Goal: Check status: Check status

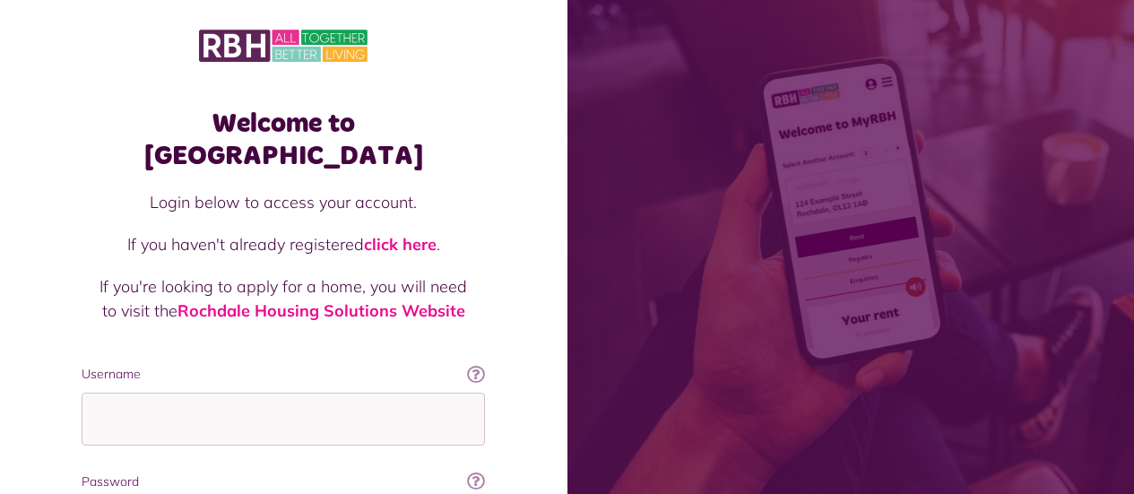
scroll to position [194, 0]
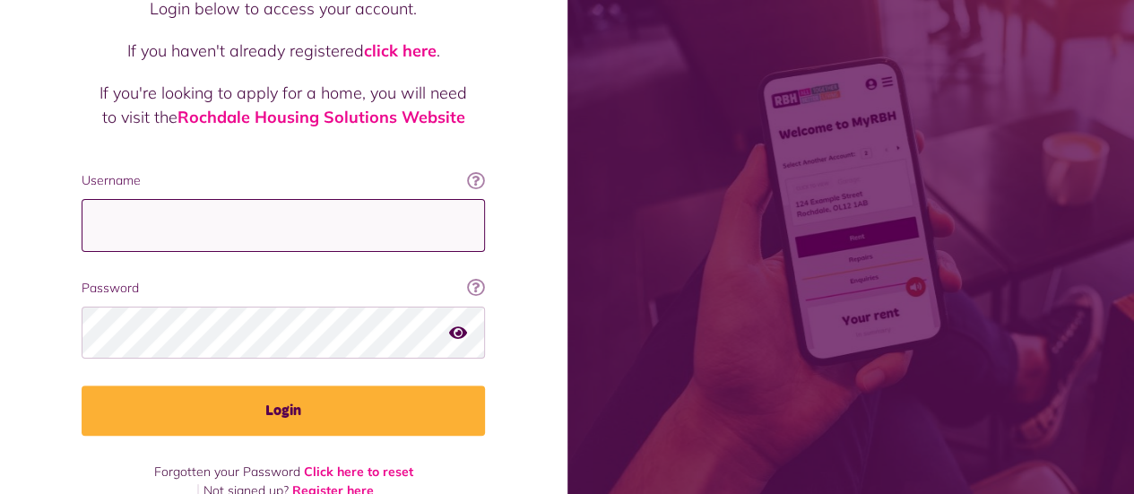
type input "**********"
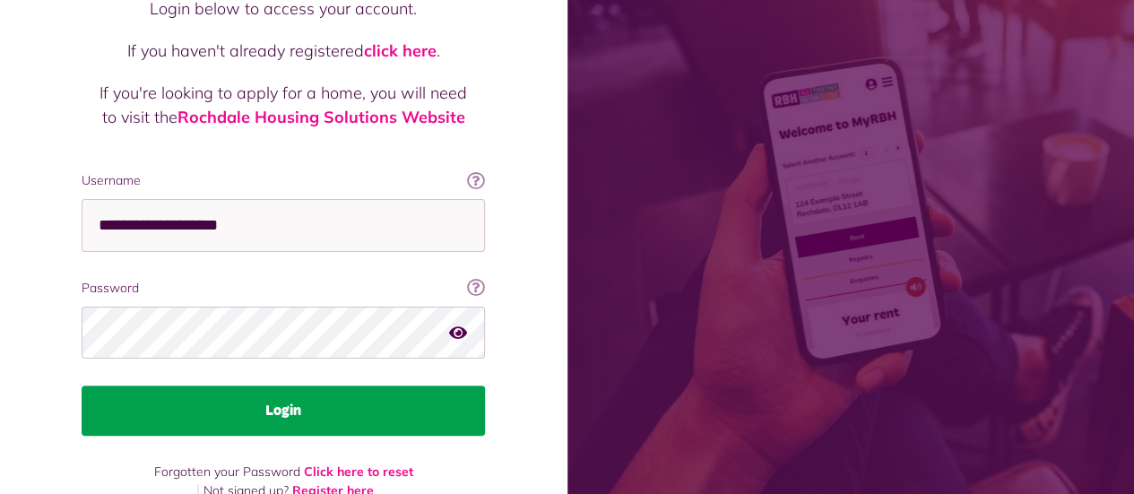
click at [311, 386] on button "Login" at bounding box center [284, 411] width 404 height 50
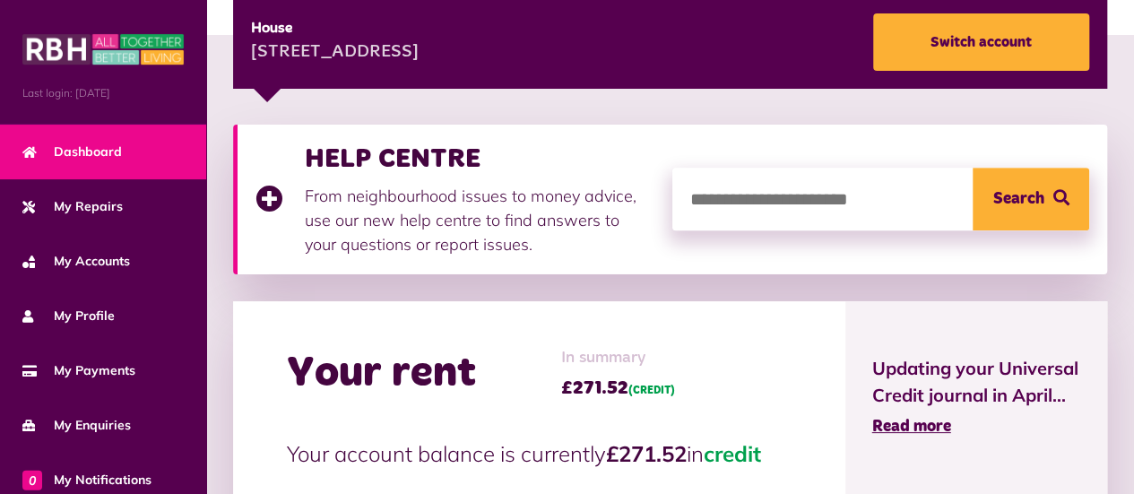
scroll to position [287, 0]
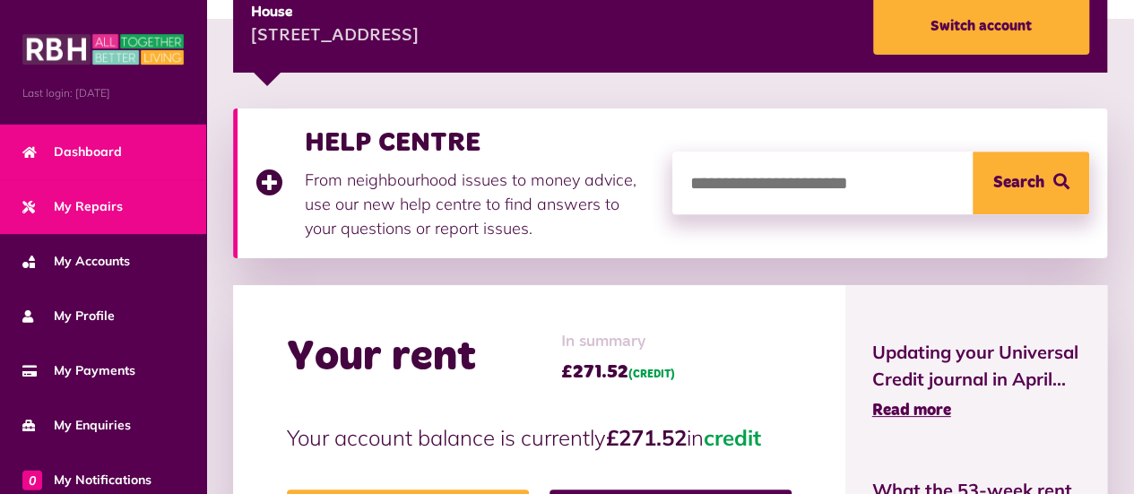
click at [122, 214] on link "My Repairs" at bounding box center [103, 206] width 206 height 55
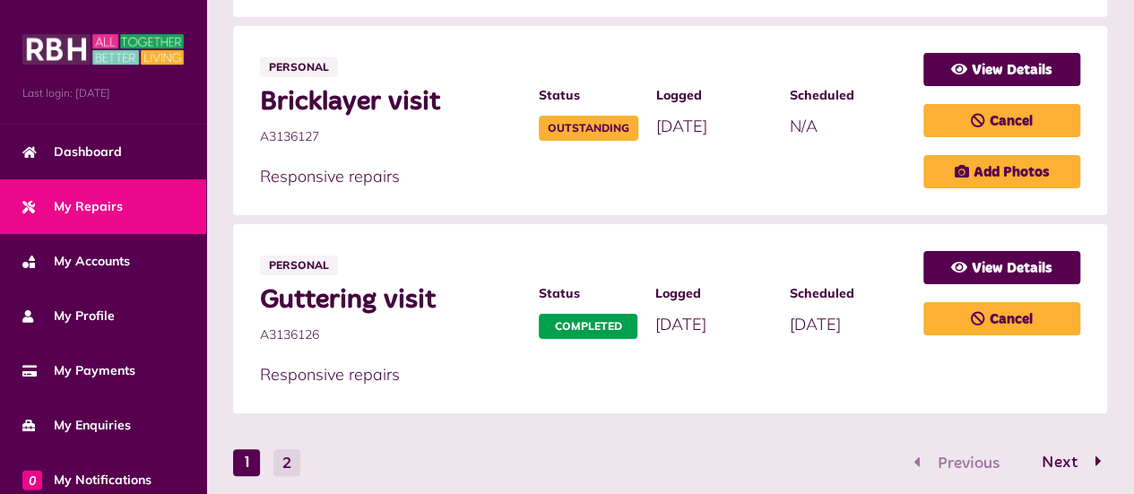
scroll to position [1546, 0]
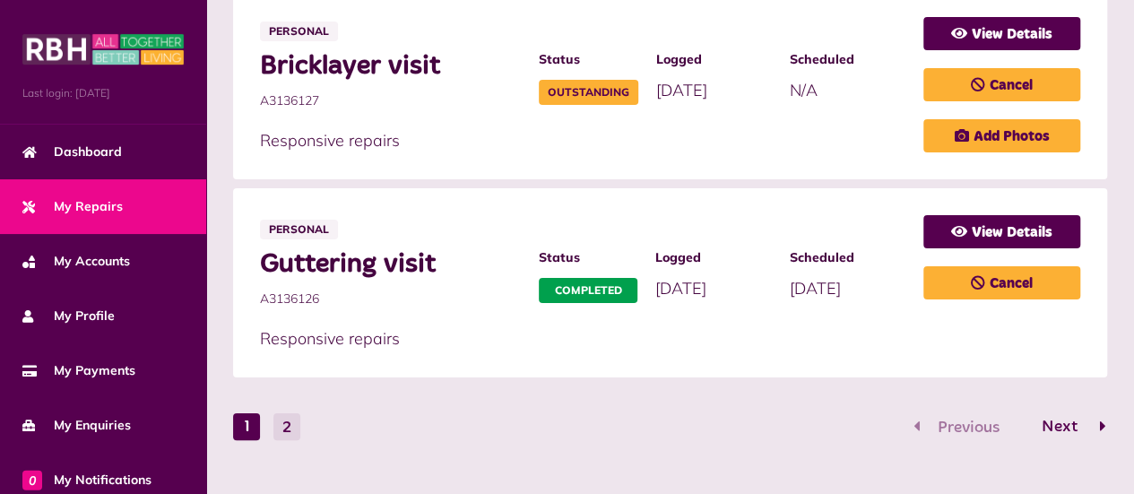
click at [1062, 419] on span "Next" at bounding box center [1060, 427] width 63 height 16
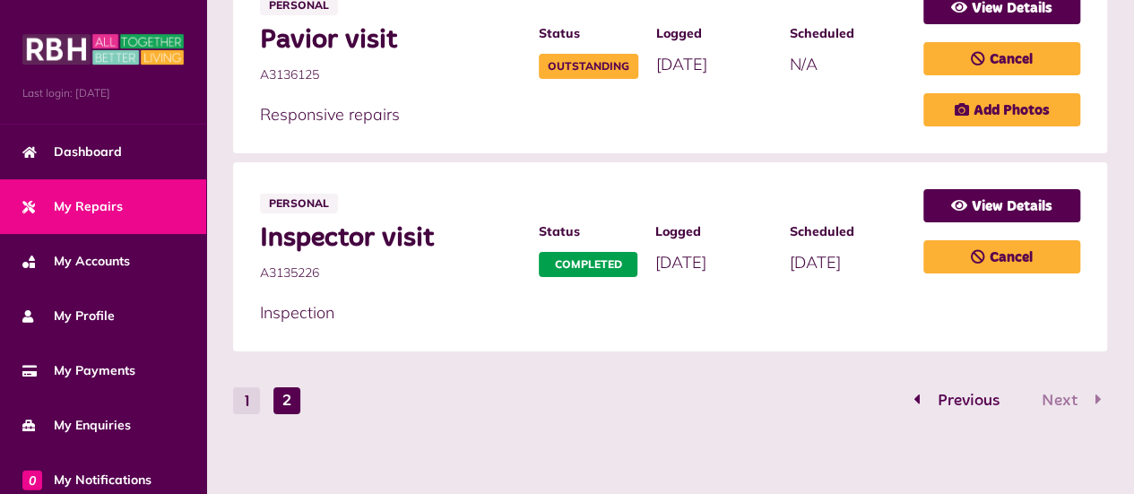
scroll to position [561, 0]
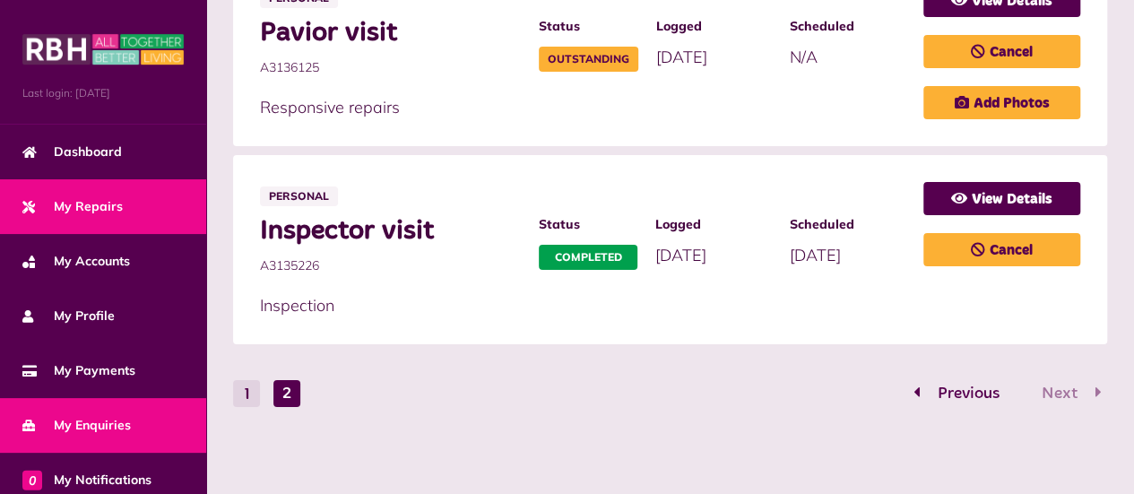
click at [101, 420] on span "My Enquiries" at bounding box center [76, 425] width 109 height 19
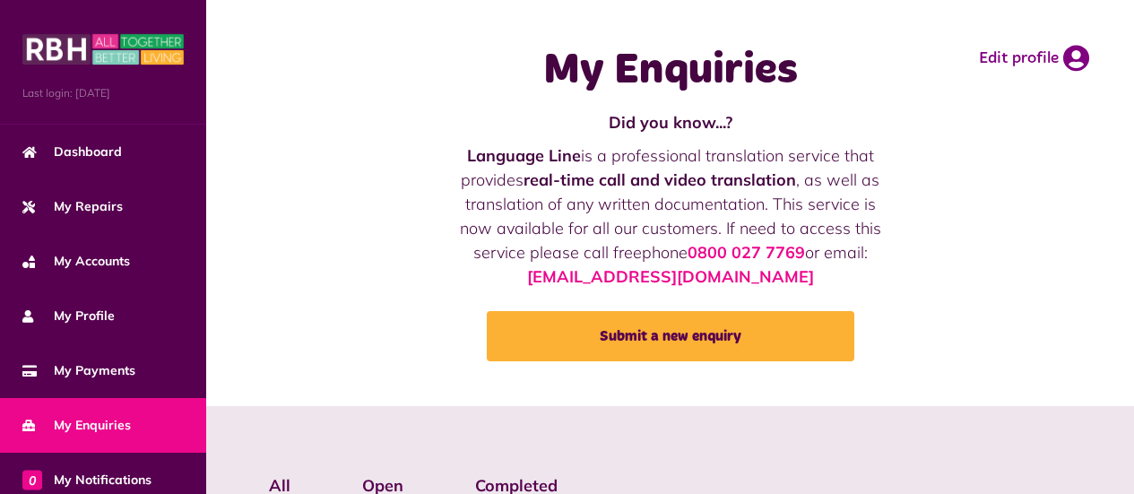
scroll to position [432, 0]
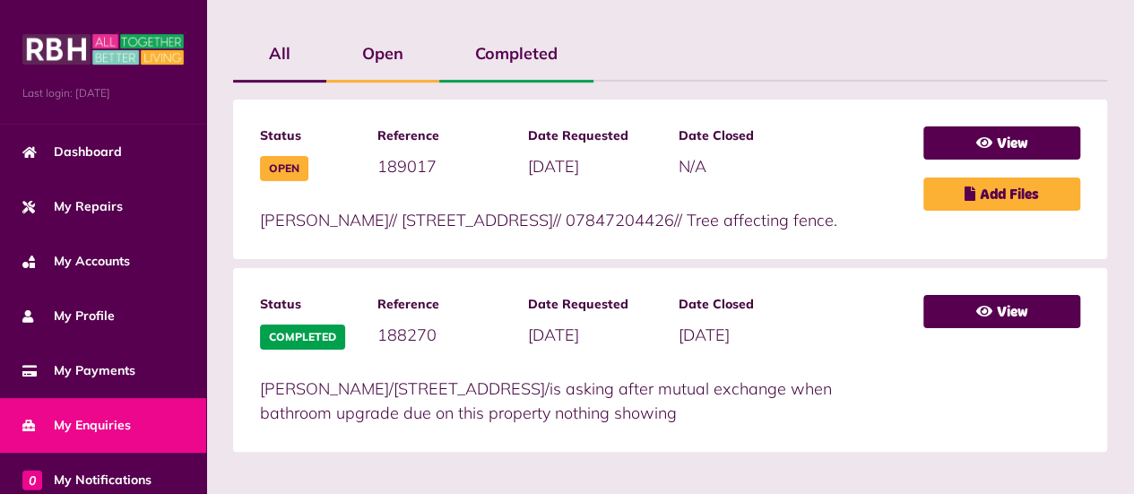
click at [401, 60] on label "Open" at bounding box center [382, 54] width 113 height 52
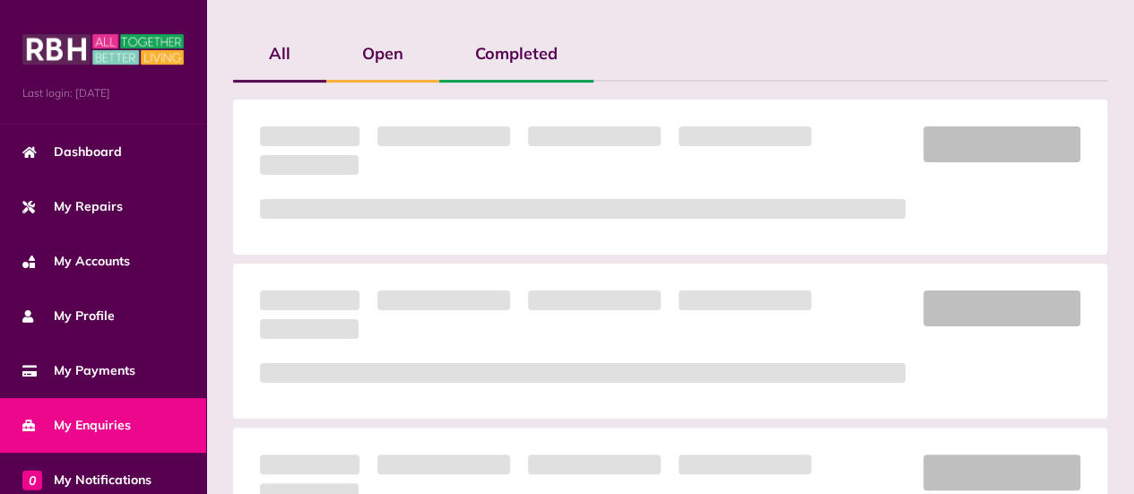
scroll to position [249, 0]
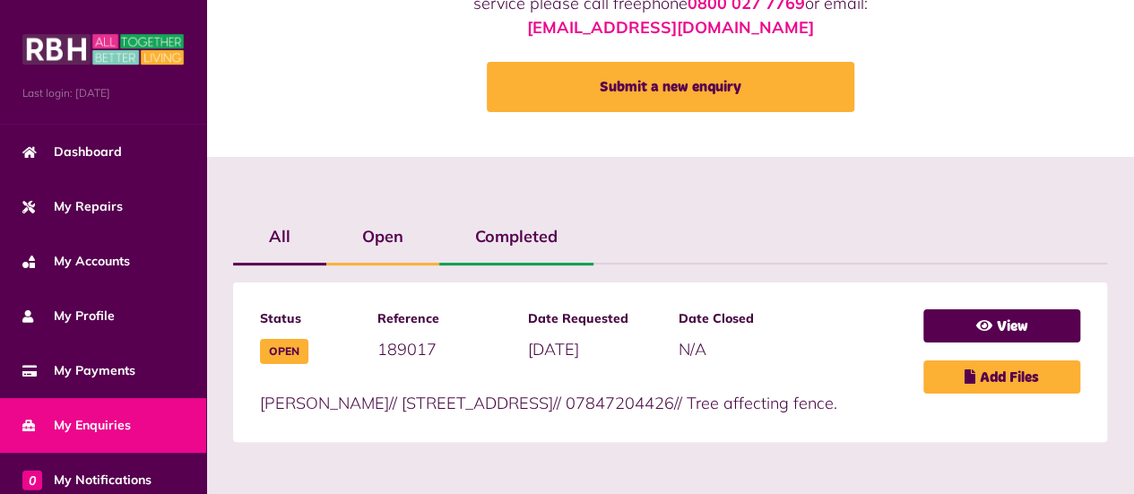
click at [531, 239] on label "Completed" at bounding box center [516, 237] width 154 height 52
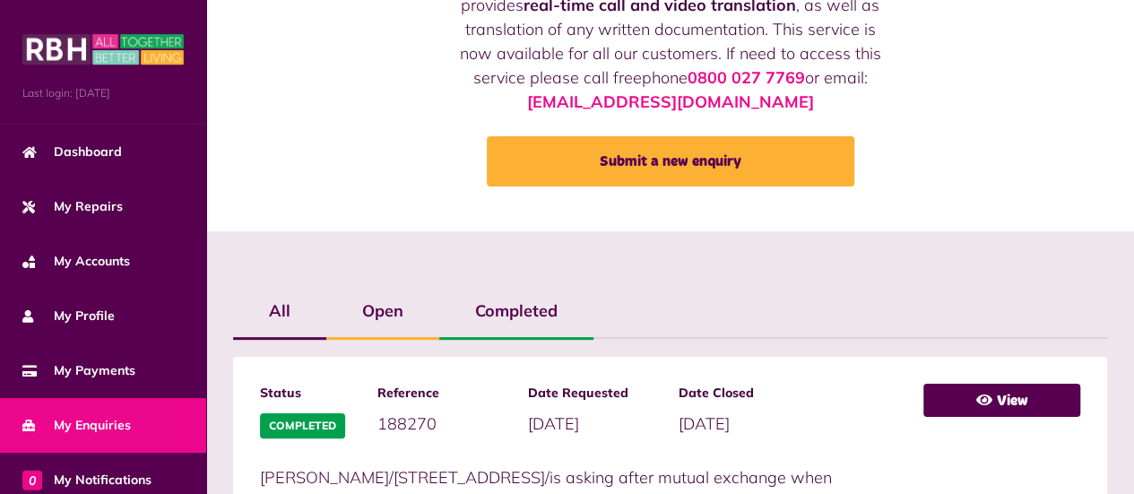
scroll to position [0, 0]
